Goal: Contribute content

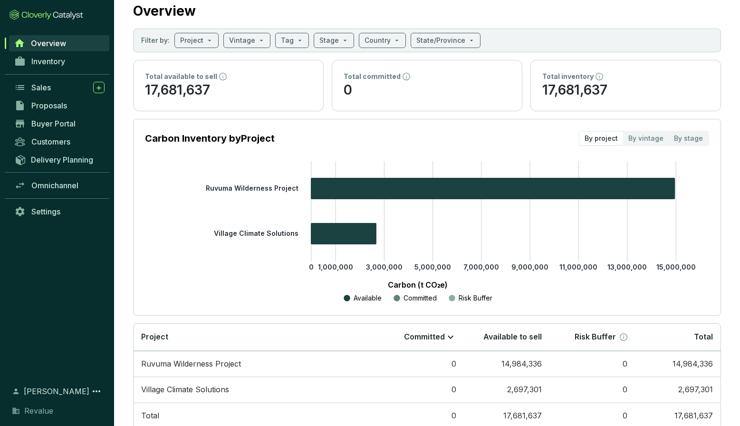
scroll to position [55, 0]
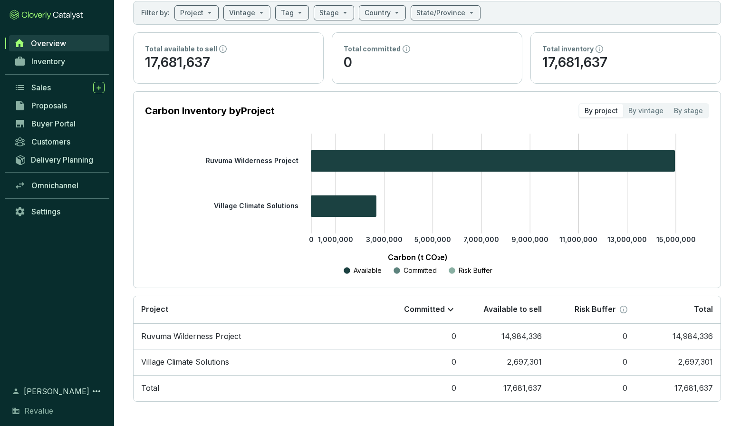
click at [54, 46] on span "Overview" at bounding box center [48, 43] width 35 height 10
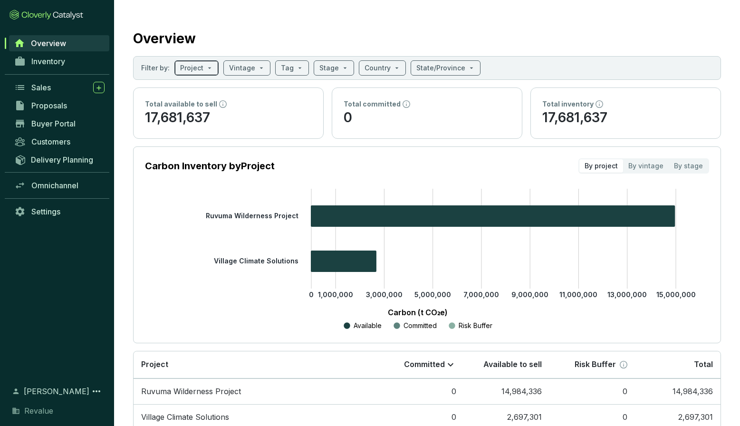
click at [199, 64] on input "search" at bounding box center [191, 68] width 23 height 14
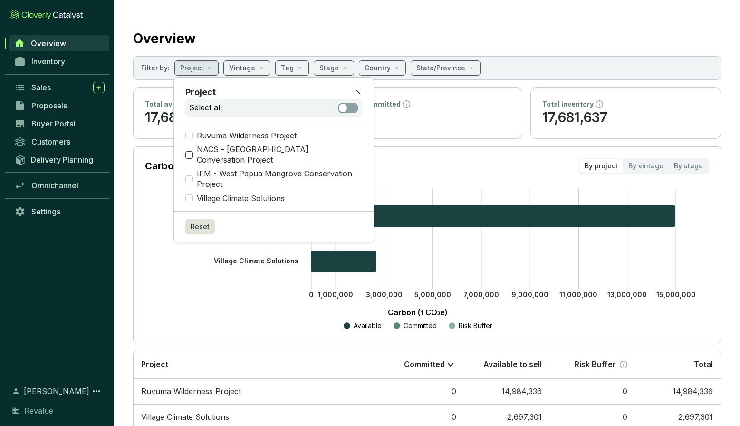
click at [246, 148] on span "NACS - [GEOGRAPHIC_DATA] Conversation Project" at bounding box center [277, 154] width 169 height 20
click at [193, 151] on input "NACS - [GEOGRAPHIC_DATA] Conversation Project" at bounding box center [189, 155] width 8 height 8
checkbox input "true"
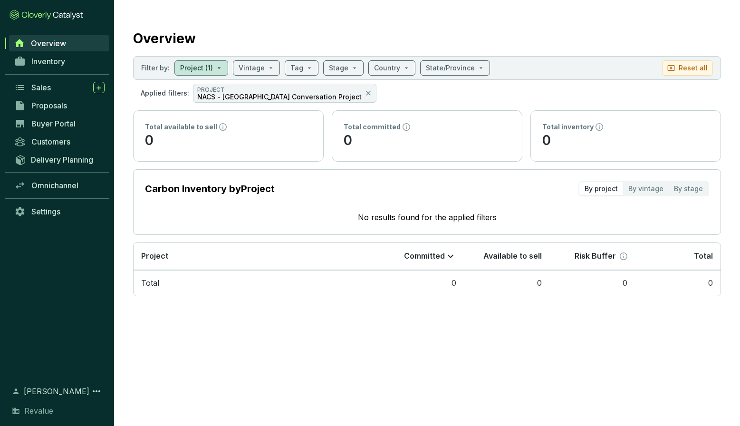
click at [403, 95] on section "Applied filters: PROJECT NACS - West [GEOGRAPHIC_DATA] Conversation Project" at bounding box center [427, 93] width 588 height 19
click at [65, 102] on span "Proposals" at bounding box center [49, 106] width 36 height 10
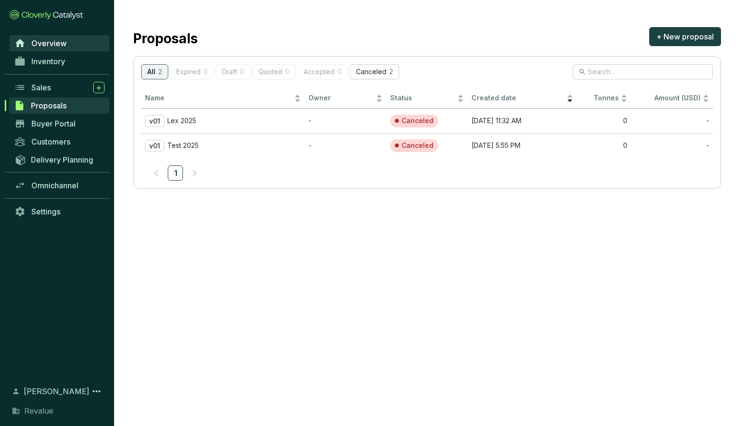
click at [62, 42] on span "Overview" at bounding box center [48, 43] width 35 height 10
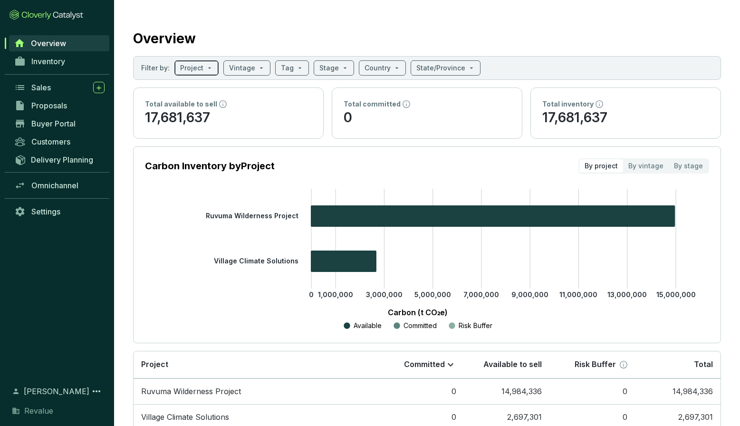
click at [205, 70] on span at bounding box center [196, 68] width 33 height 14
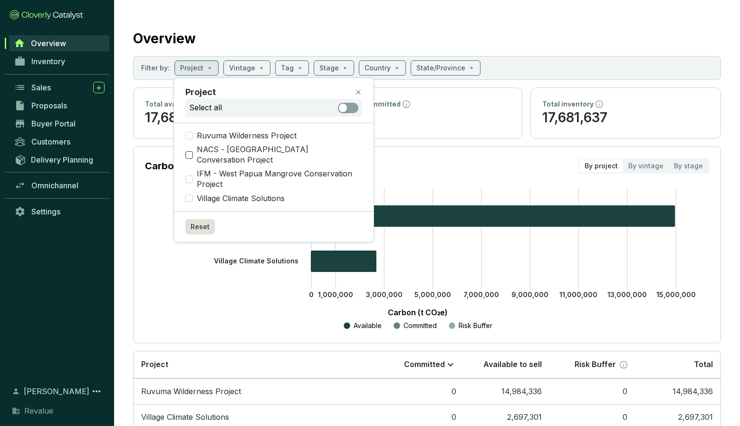
click at [248, 152] on span "NACS - [GEOGRAPHIC_DATA] Conversation Project" at bounding box center [277, 154] width 169 height 20
click at [193, 152] on input "NACS - [GEOGRAPHIC_DATA] Conversation Project" at bounding box center [189, 155] width 8 height 8
checkbox input "true"
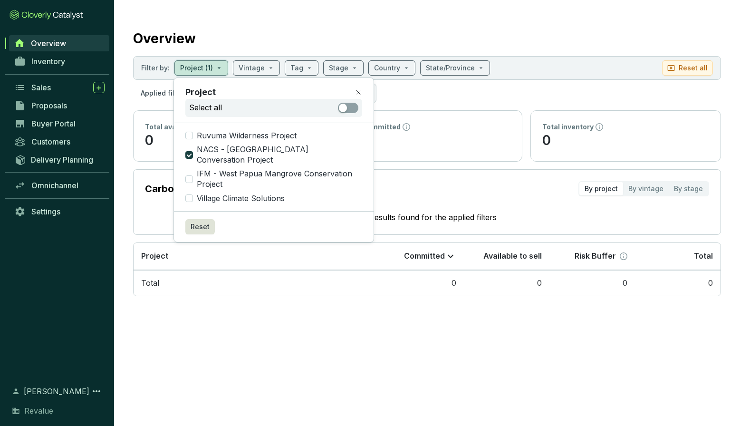
click at [628, 334] on section "Overview Filter by: Project (1) Vintage Tag Stage Country State/Province Reset …" at bounding box center [370, 213] width 740 height 426
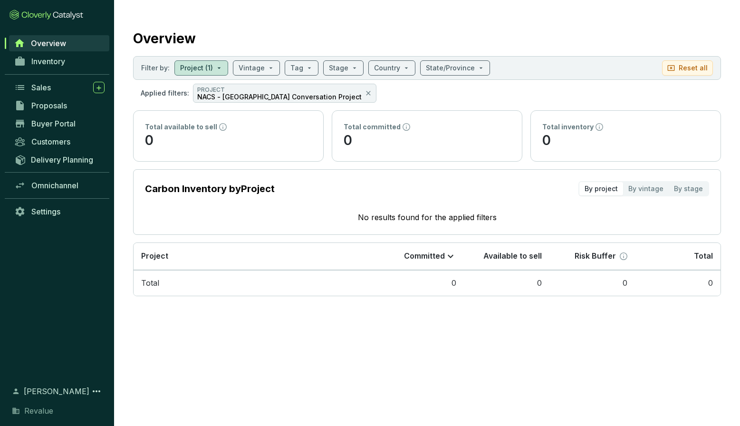
click at [76, 16] on icon at bounding box center [47, 15] width 74 height 10
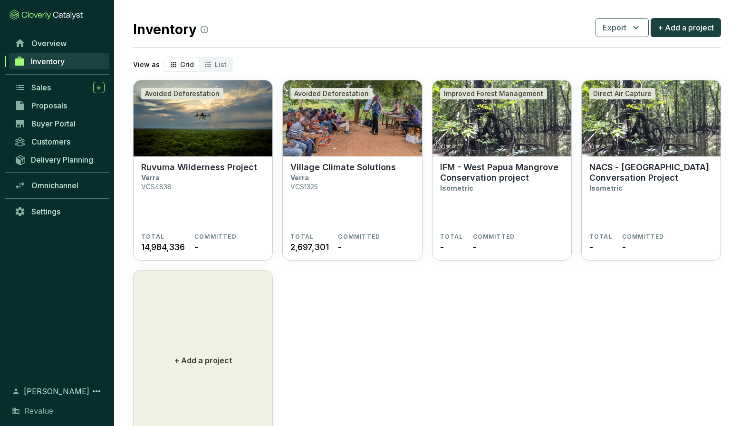
scroll to position [10, 0]
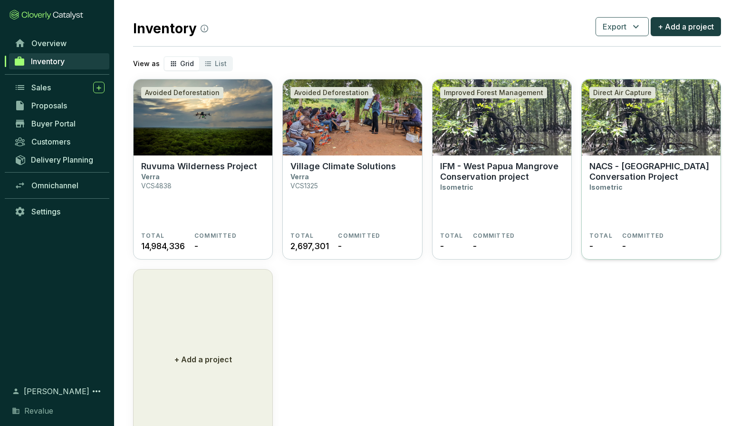
click at [643, 143] on img at bounding box center [651, 117] width 139 height 76
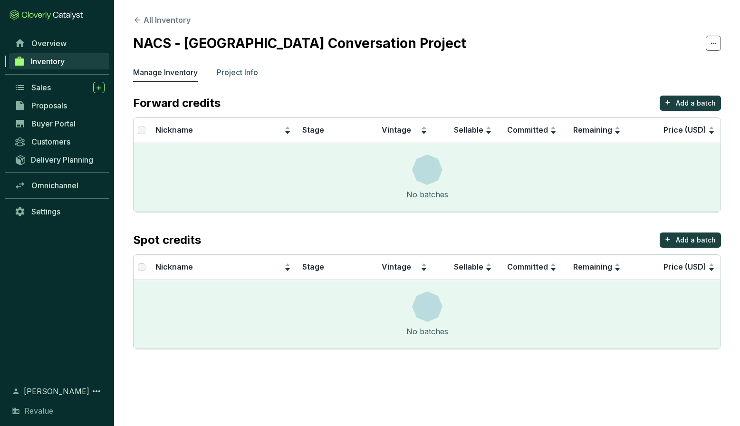
click at [230, 74] on p "Project Info" at bounding box center [237, 72] width 41 height 11
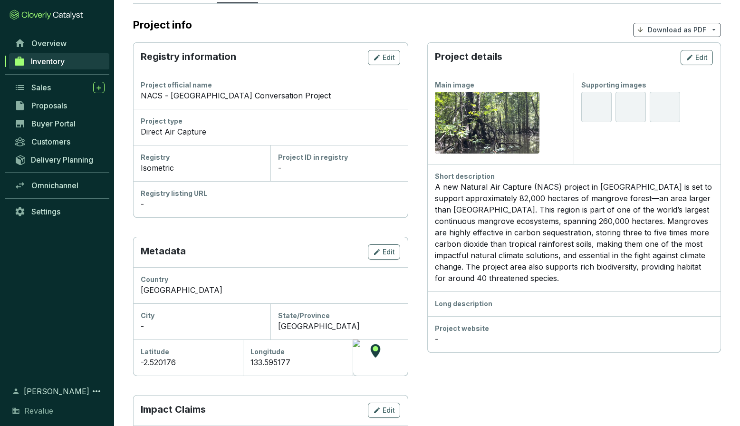
scroll to position [79, 0]
click at [181, 125] on div "Direct Air Capture" at bounding box center [270, 130] width 259 height 11
click at [163, 118] on div "Project type" at bounding box center [270, 121] width 259 height 10
click at [169, 134] on div "Direct Air Capture" at bounding box center [270, 130] width 259 height 11
click at [371, 57] on button "Edit" at bounding box center [384, 56] width 32 height 15
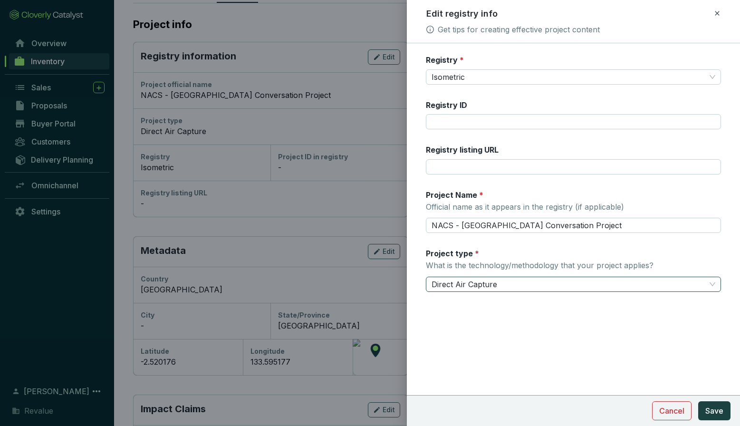
click at [514, 281] on span "Direct Air Capture" at bounding box center [573, 284] width 284 height 14
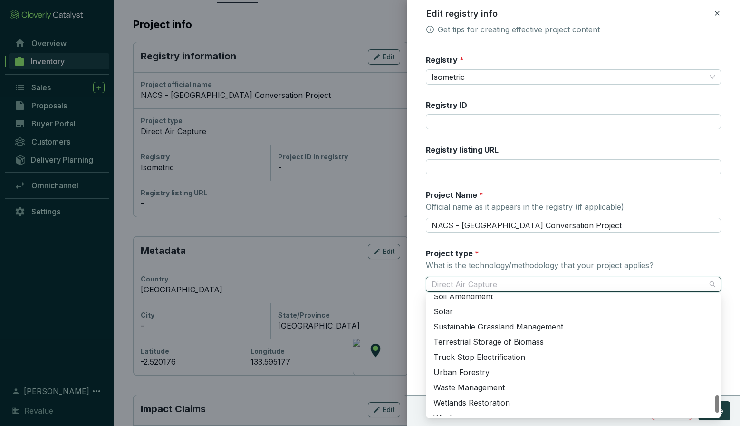
scroll to position [672, 0]
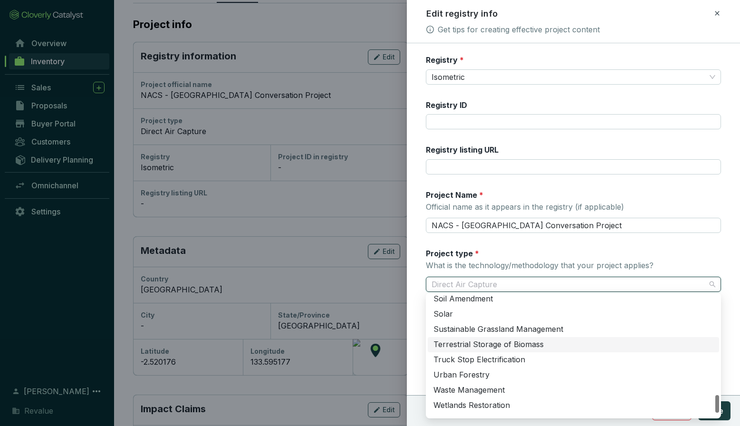
click at [517, 346] on div "Terrestrial Storage of Biomass" at bounding box center [573, 344] width 280 height 10
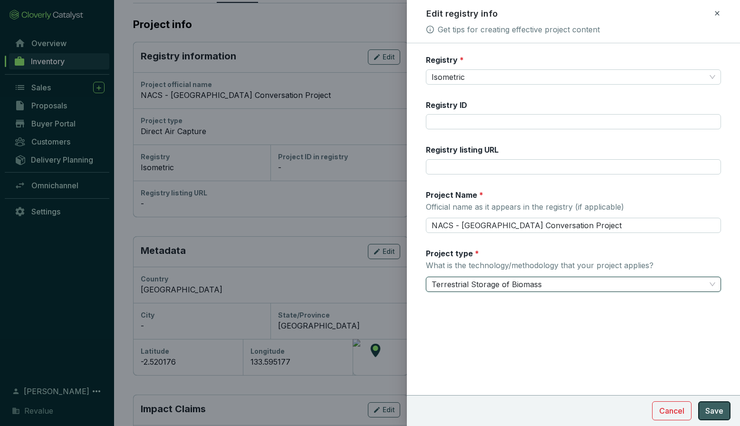
click at [711, 408] on span "Save" at bounding box center [714, 410] width 18 height 11
